Goal: Task Accomplishment & Management: Complete application form

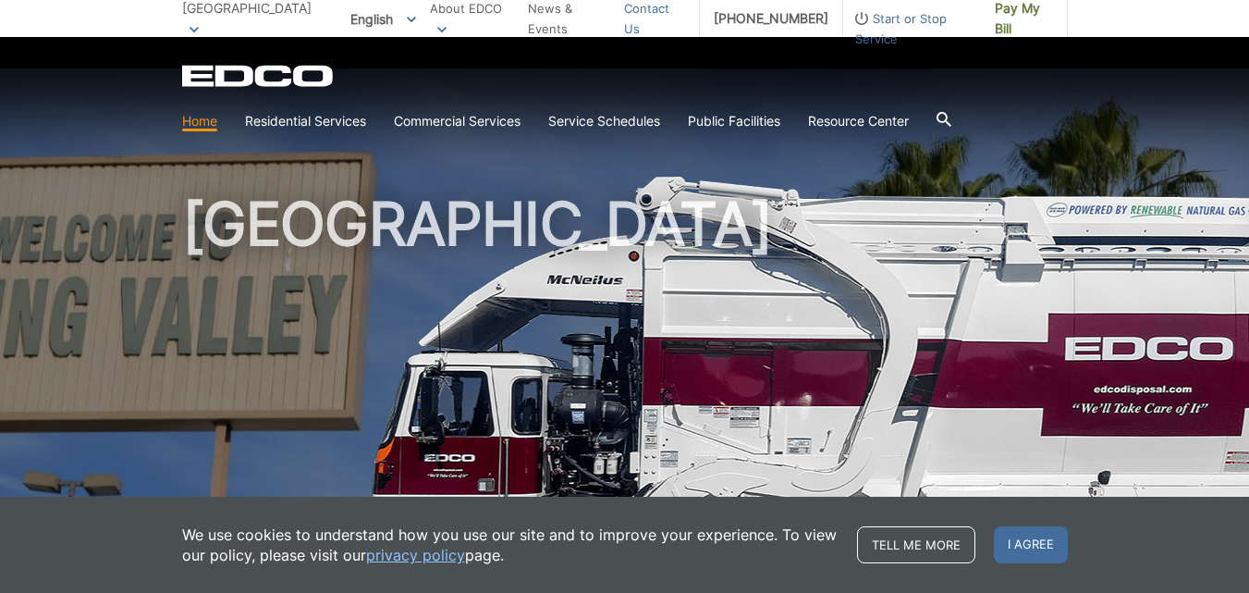
click at [652, 13] on link "Contact Us" at bounding box center [654, 18] width 61 height 41
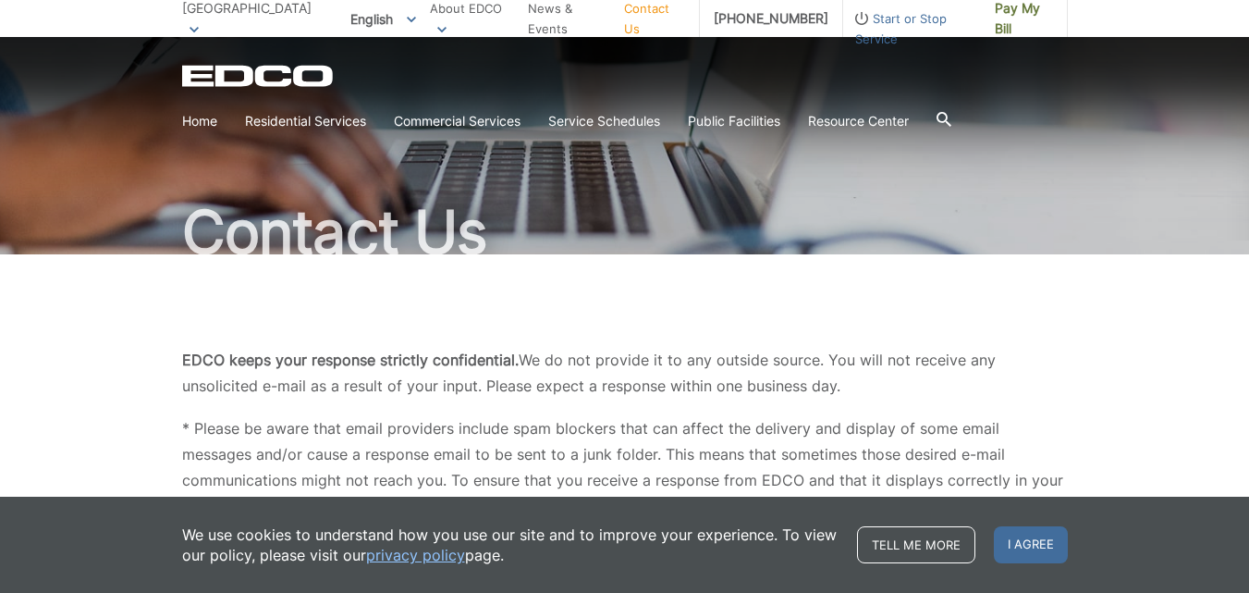
scroll to position [185, 0]
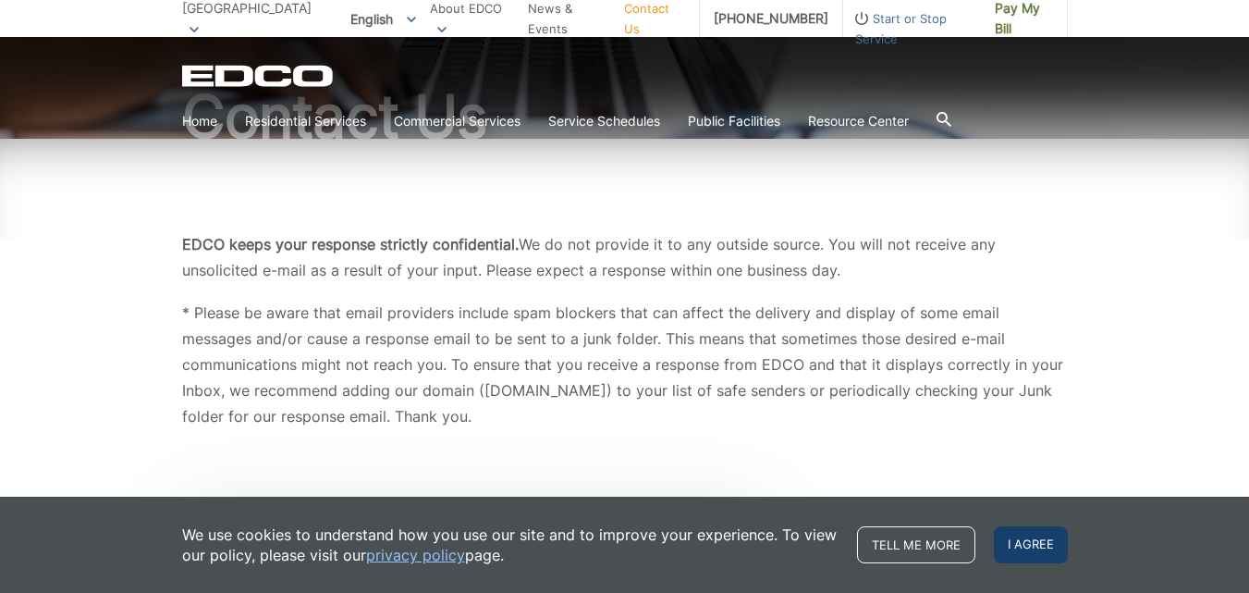
click at [1033, 533] on span "I agree" at bounding box center [1031, 544] width 74 height 37
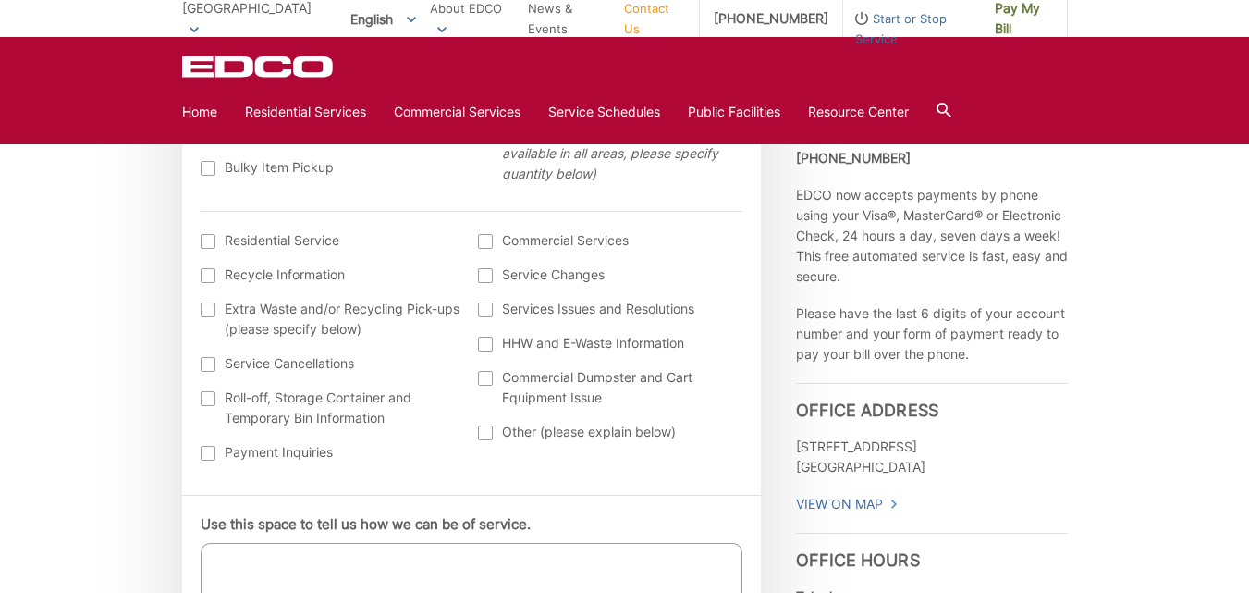
scroll to position [739, 0]
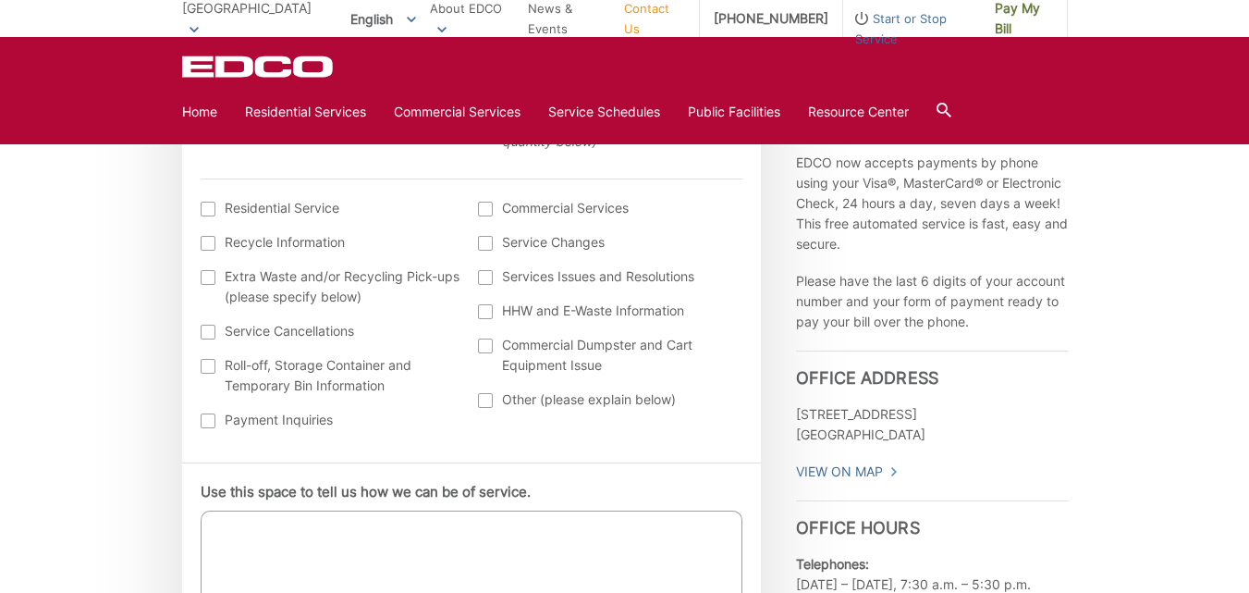
click at [208, 416] on div at bounding box center [208, 420] width 15 height 15
click at [0, 0] on input "Payment Inquiries" at bounding box center [0, 0] width 0 height 0
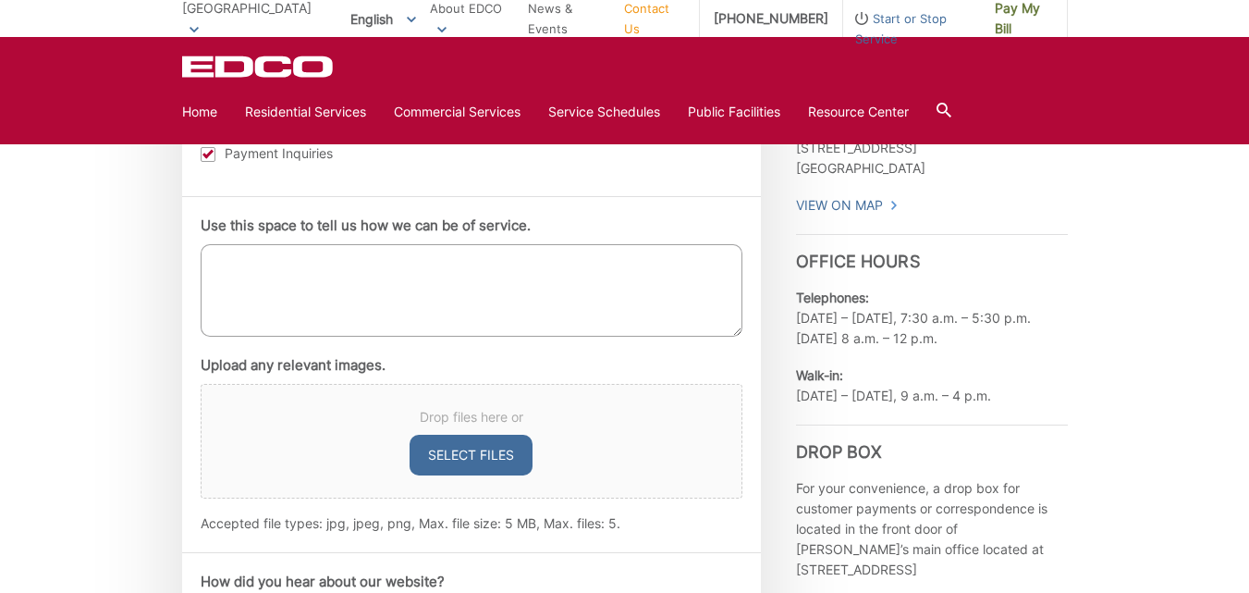
scroll to position [1017, 0]
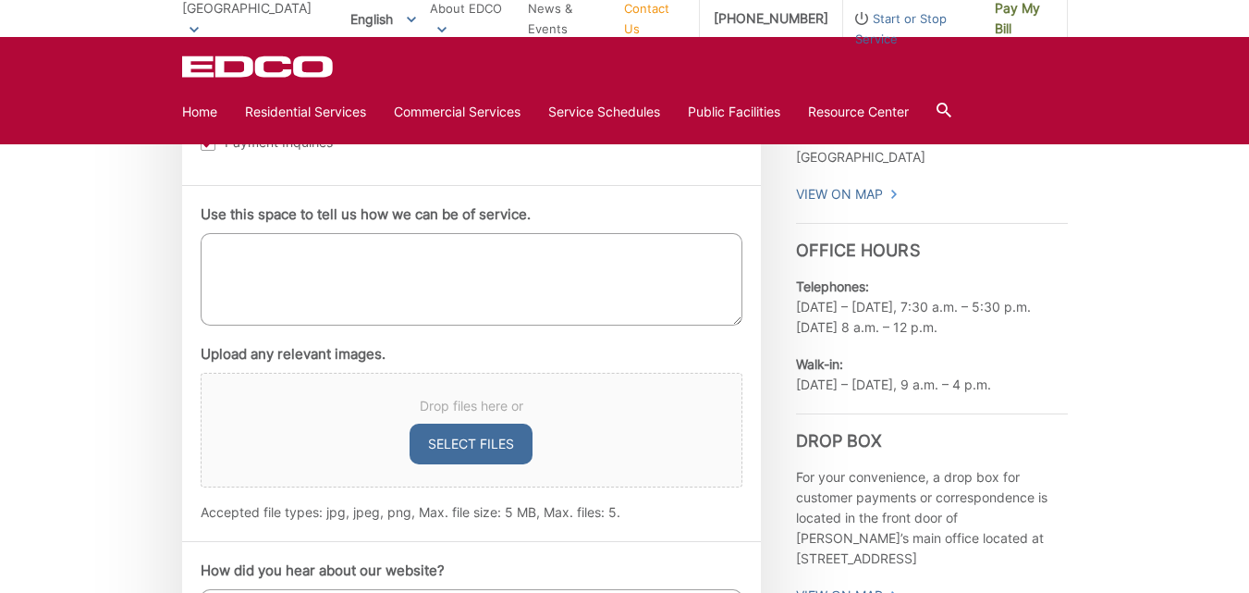
click at [212, 244] on textarea "Use this space to tell us how we can be of service." at bounding box center [472, 279] width 542 height 92
click at [540, 342] on ul "Use this space to tell us how we can be of service. i was sent email in august …" at bounding box center [472, 363] width 542 height 318
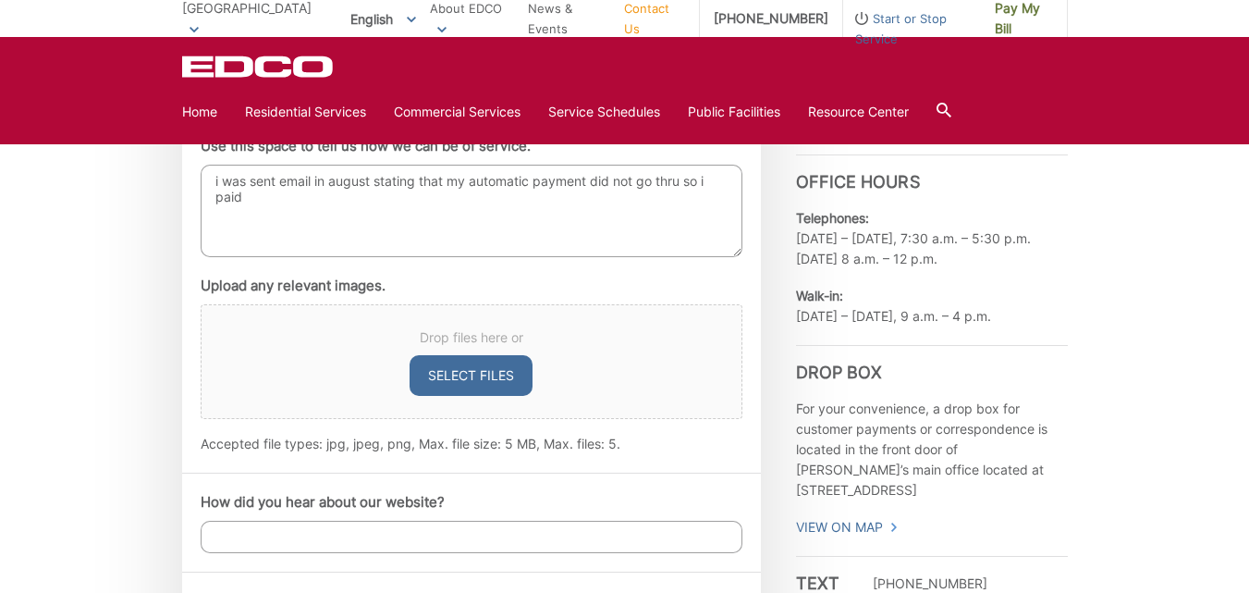
scroll to position [1072, 0]
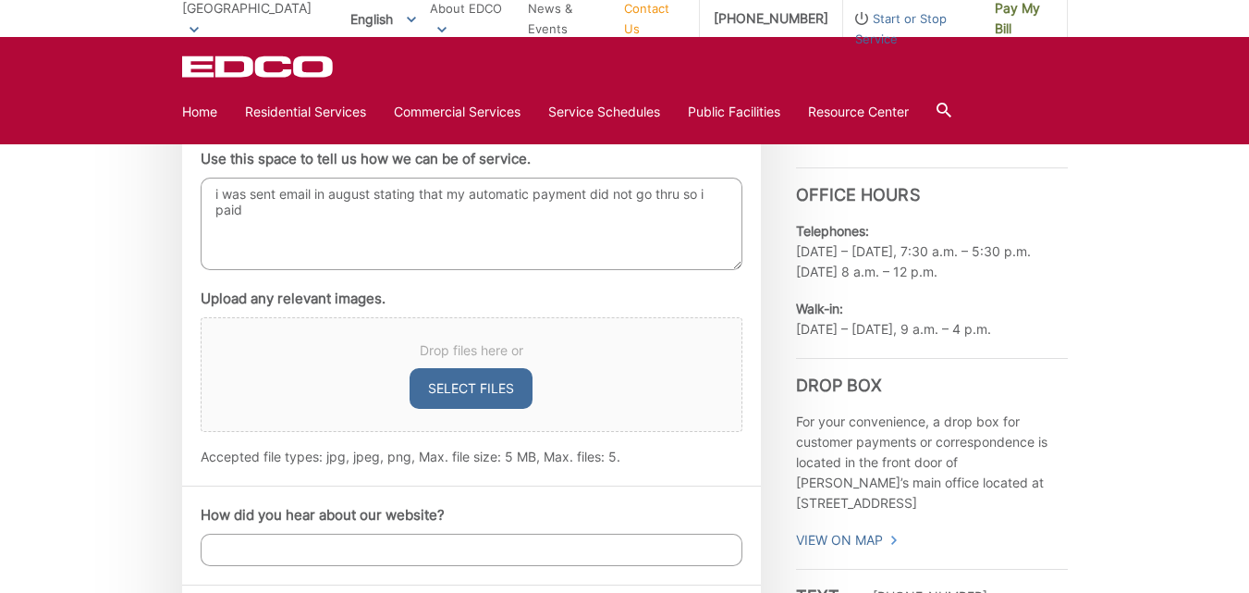
click at [252, 207] on textarea "i was sent email in august stating that my automatic payment did not go thru so…" at bounding box center [472, 223] width 542 height 92
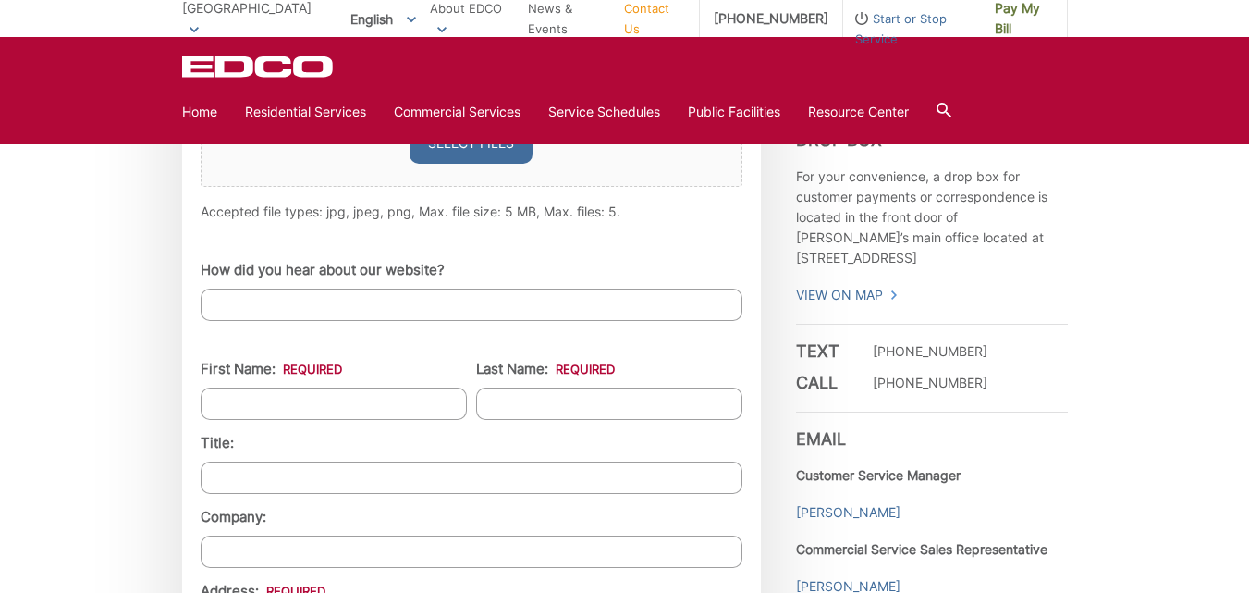
scroll to position [1350, 0]
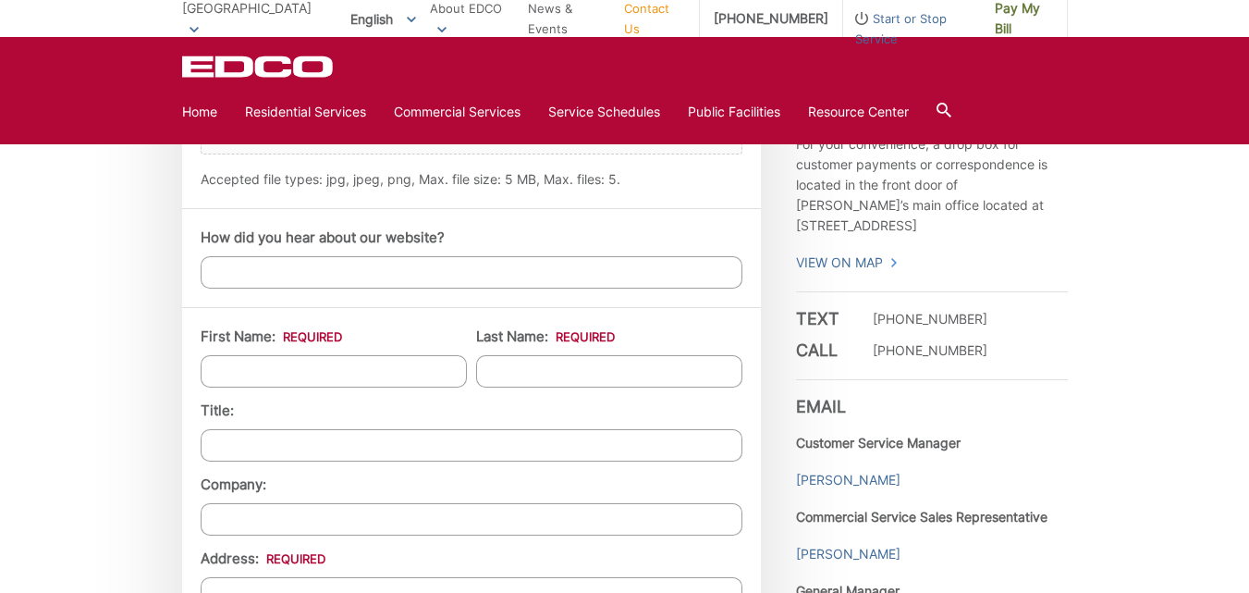
type textarea "i was sent email in august stating that my automatic payment did not go thru so…"
click at [214, 368] on input "First Name: *" at bounding box center [334, 371] width 266 height 32
type input "diana"
type input "sanchez"
type input "10122 Casa De Oro Blvd"
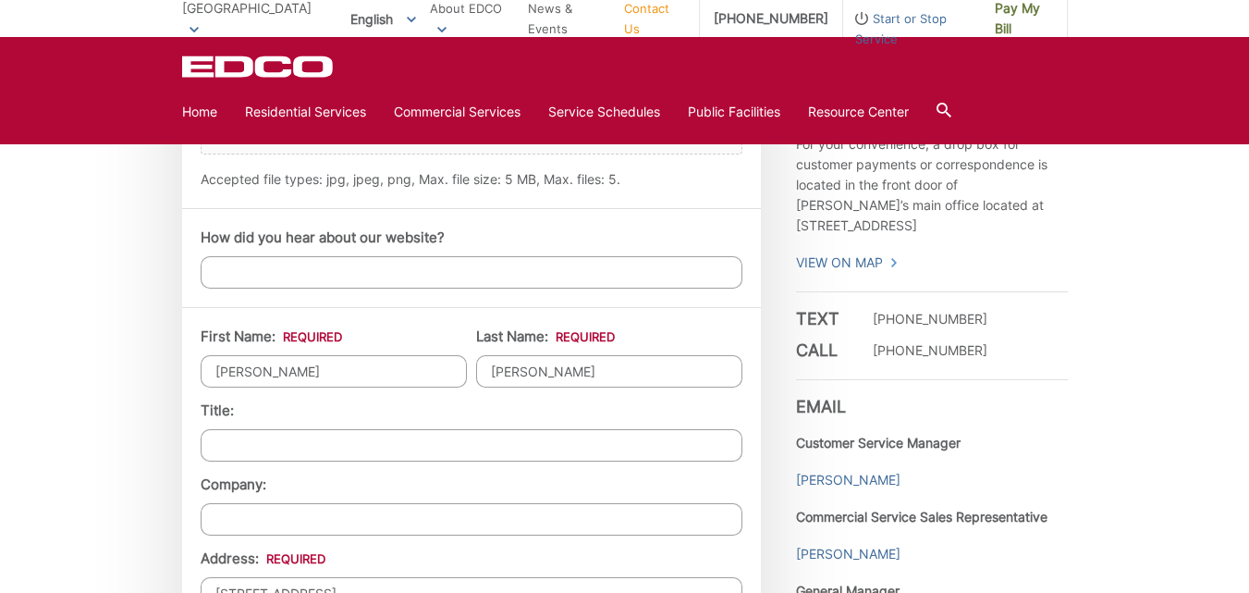
type input "SPRING VALLEY"
type input "91977-1709"
type input "6196709794"
type input "dboogieon@cox.net"
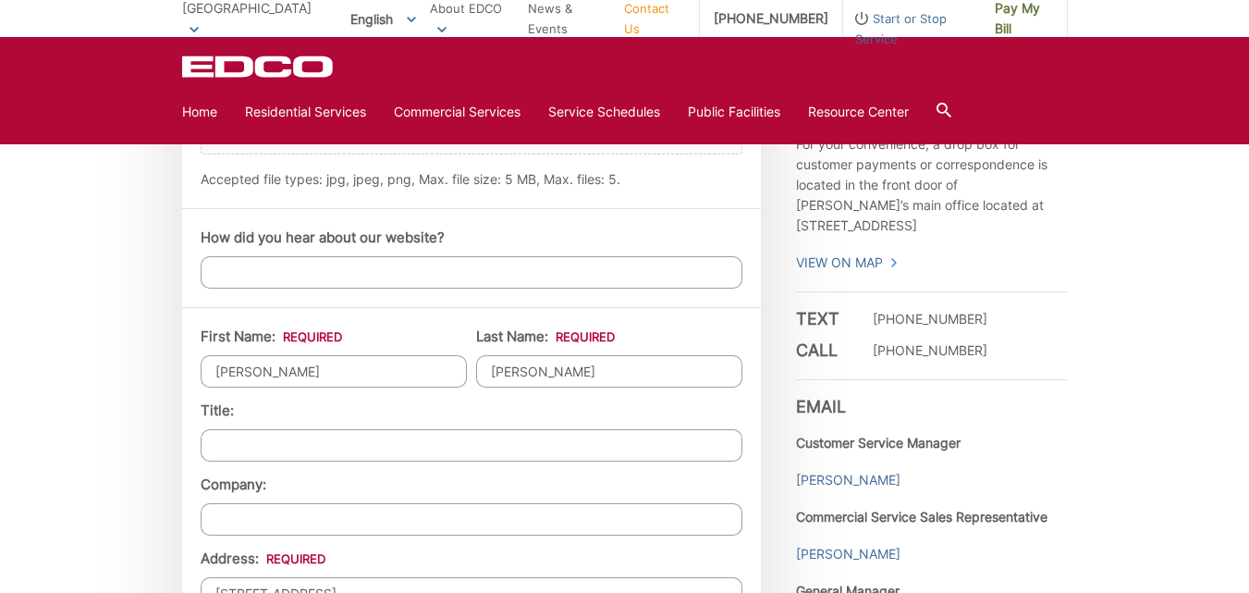
type input "(619) 670-9794"
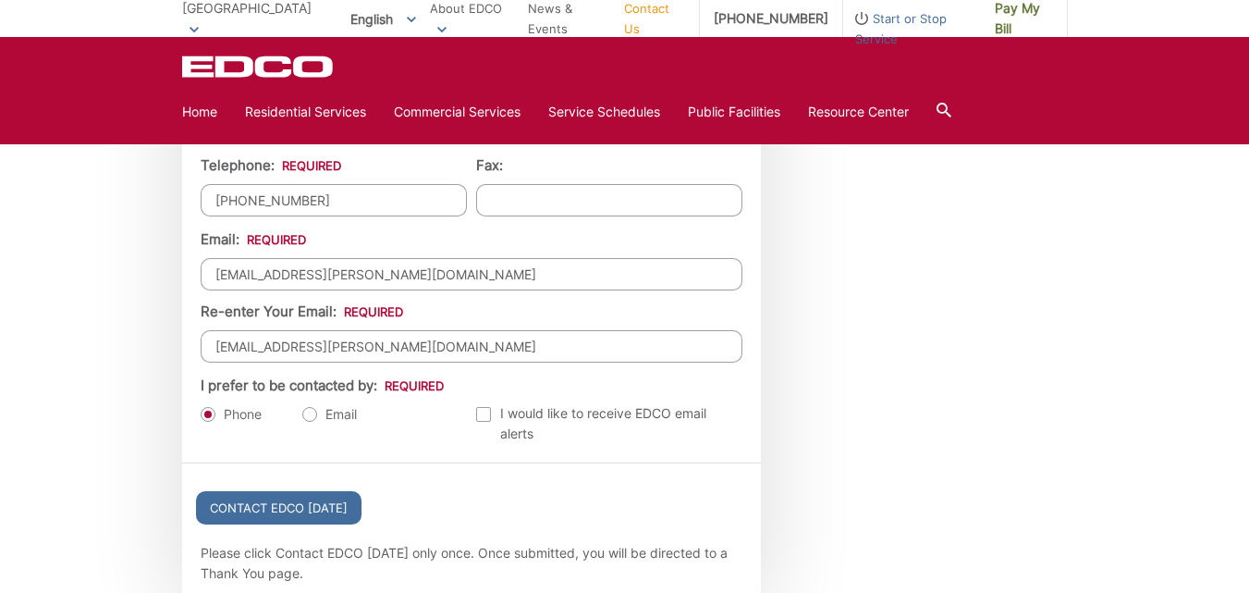
scroll to position [1997, 0]
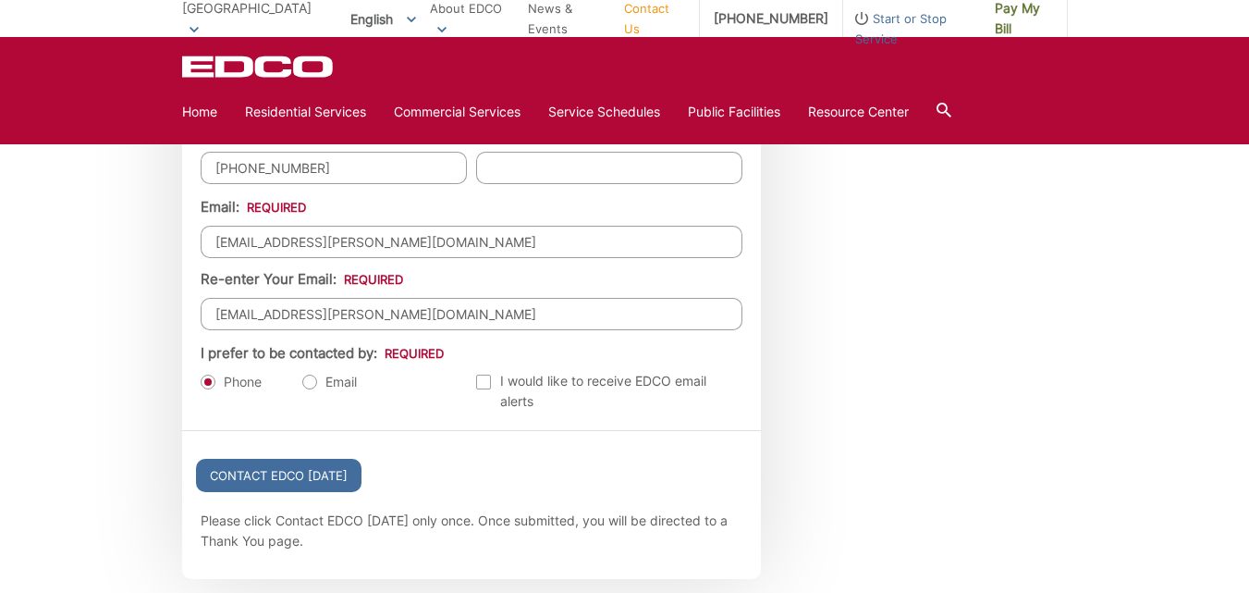
click at [310, 378] on label "Email" at bounding box center [329, 382] width 55 height 18
radio input "true"
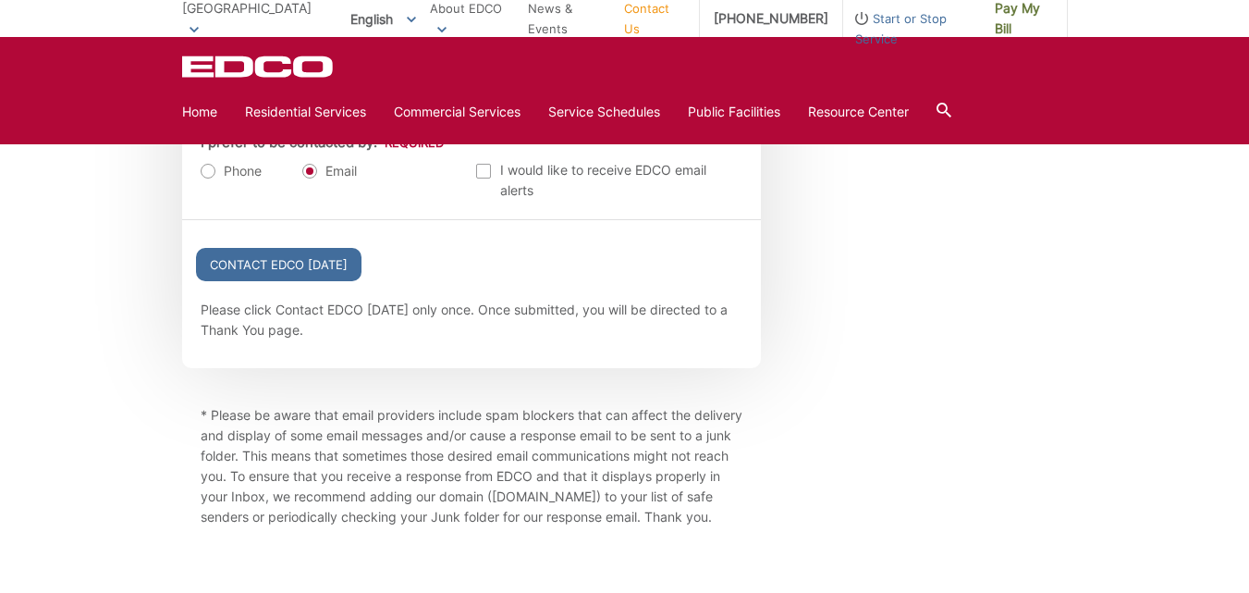
scroll to position [2034, 0]
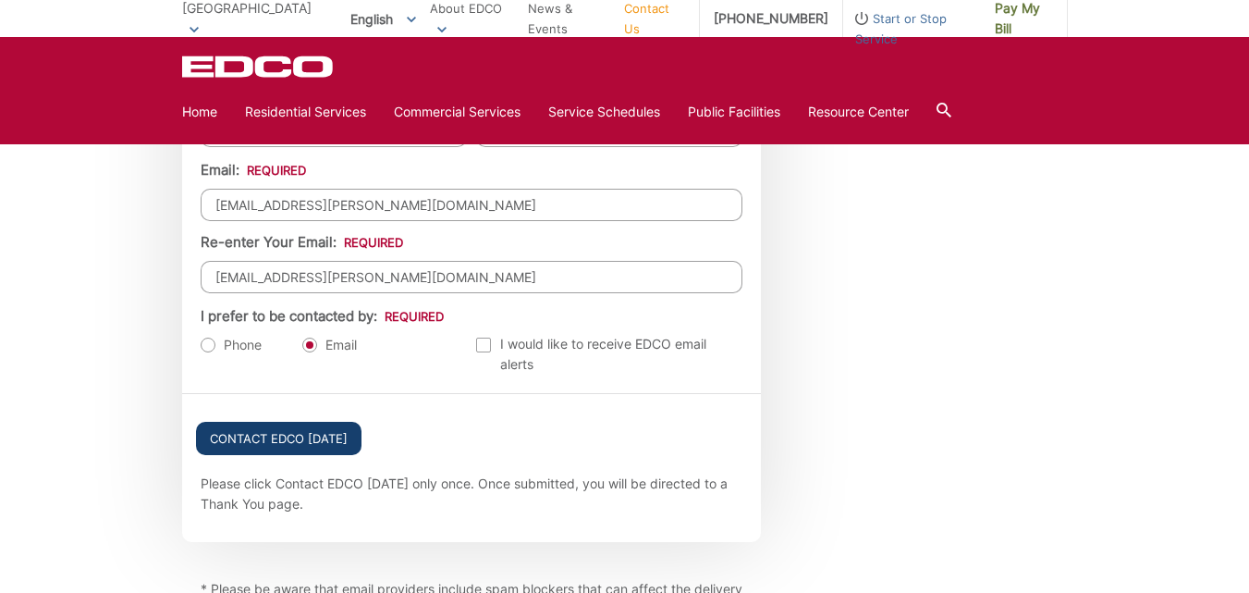
click at [251, 425] on input "Contact EDCO Today" at bounding box center [278, 438] width 165 height 33
